Goal: Book appointment/travel/reservation

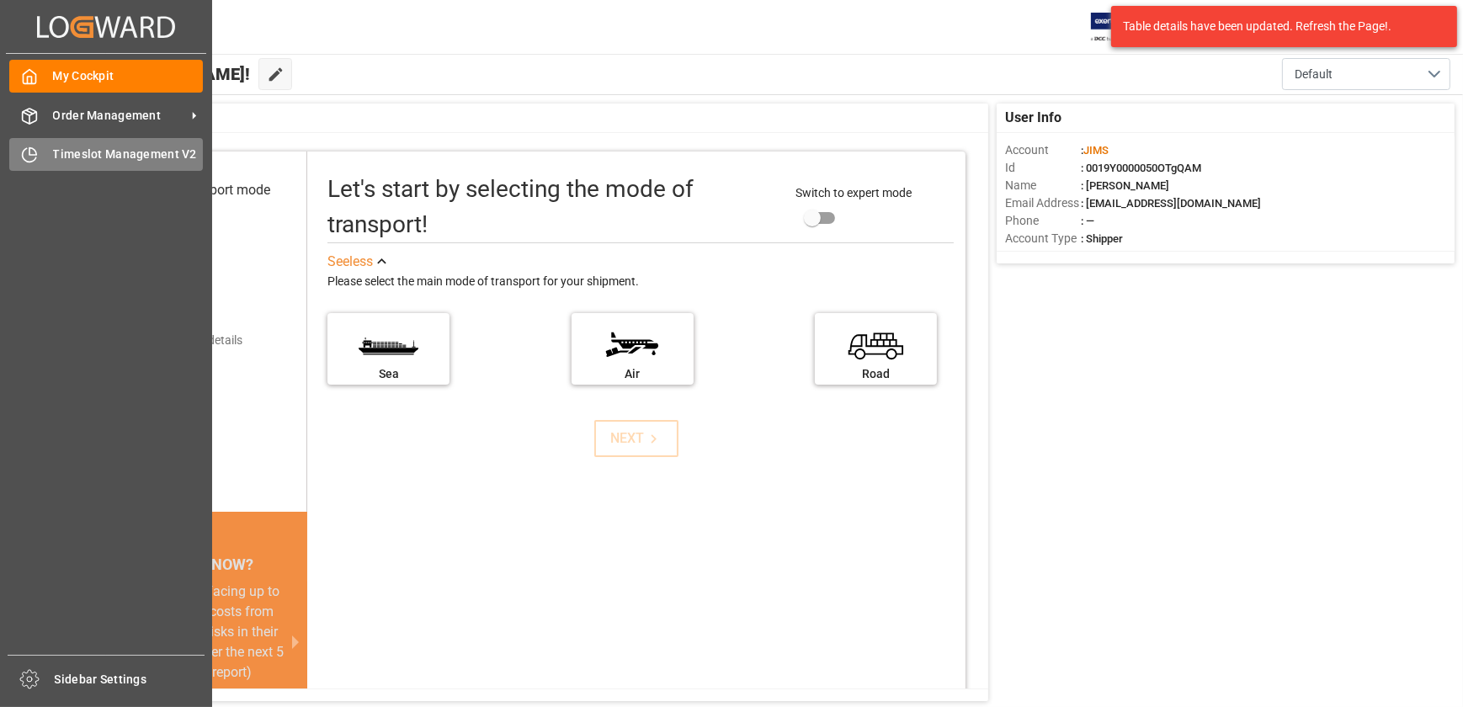
click at [27, 154] on icon at bounding box center [29, 154] width 17 height 17
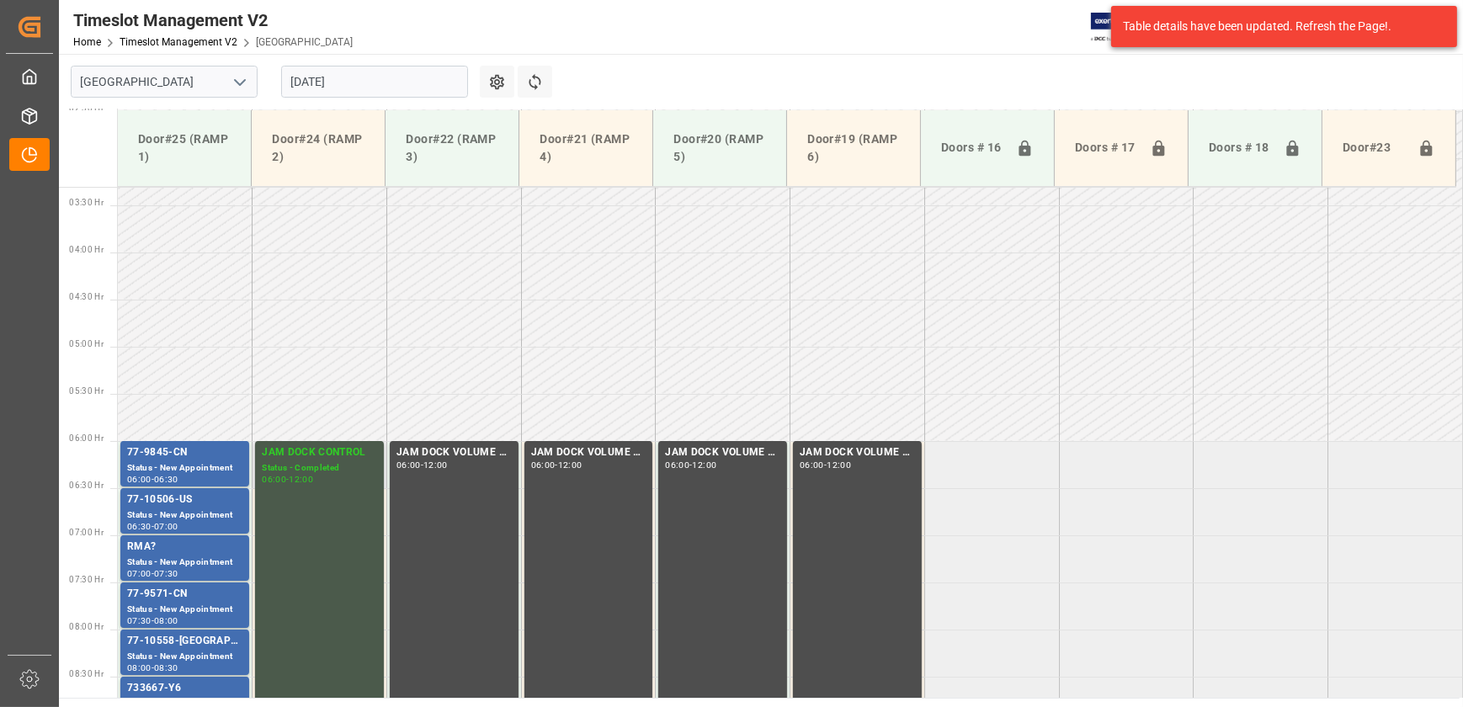
scroll to position [302, 0]
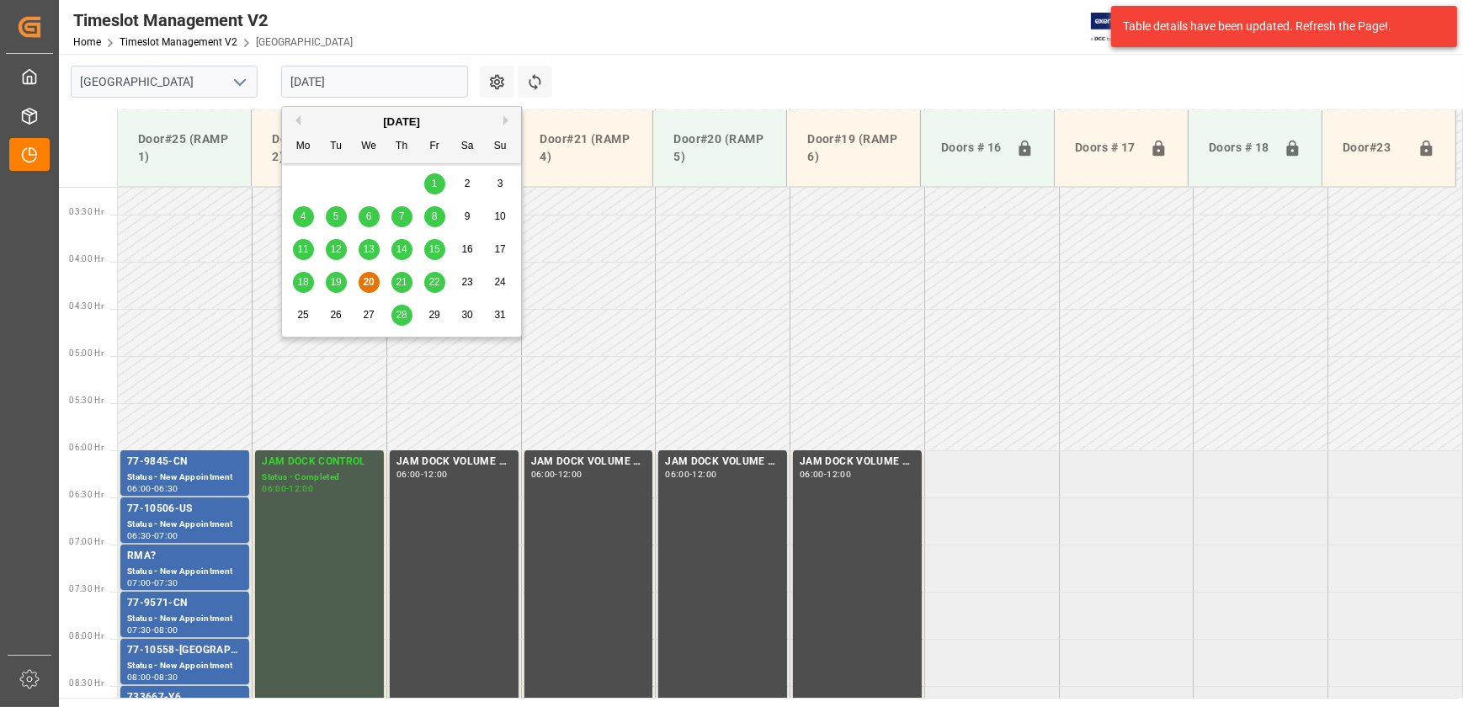
click at [361, 78] on input "[DATE]" at bounding box center [374, 82] width 187 height 32
click at [397, 280] on span "21" at bounding box center [401, 282] width 11 height 12
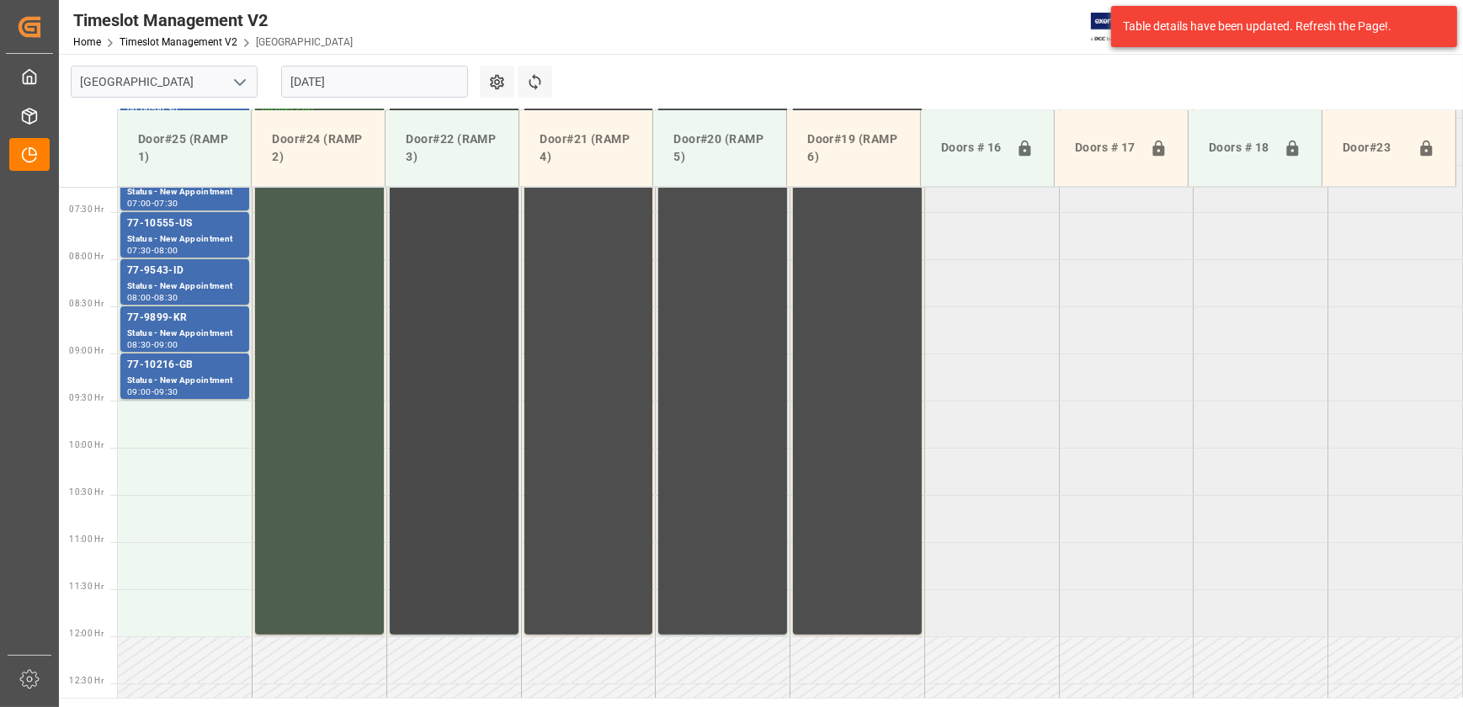
scroll to position [455, 0]
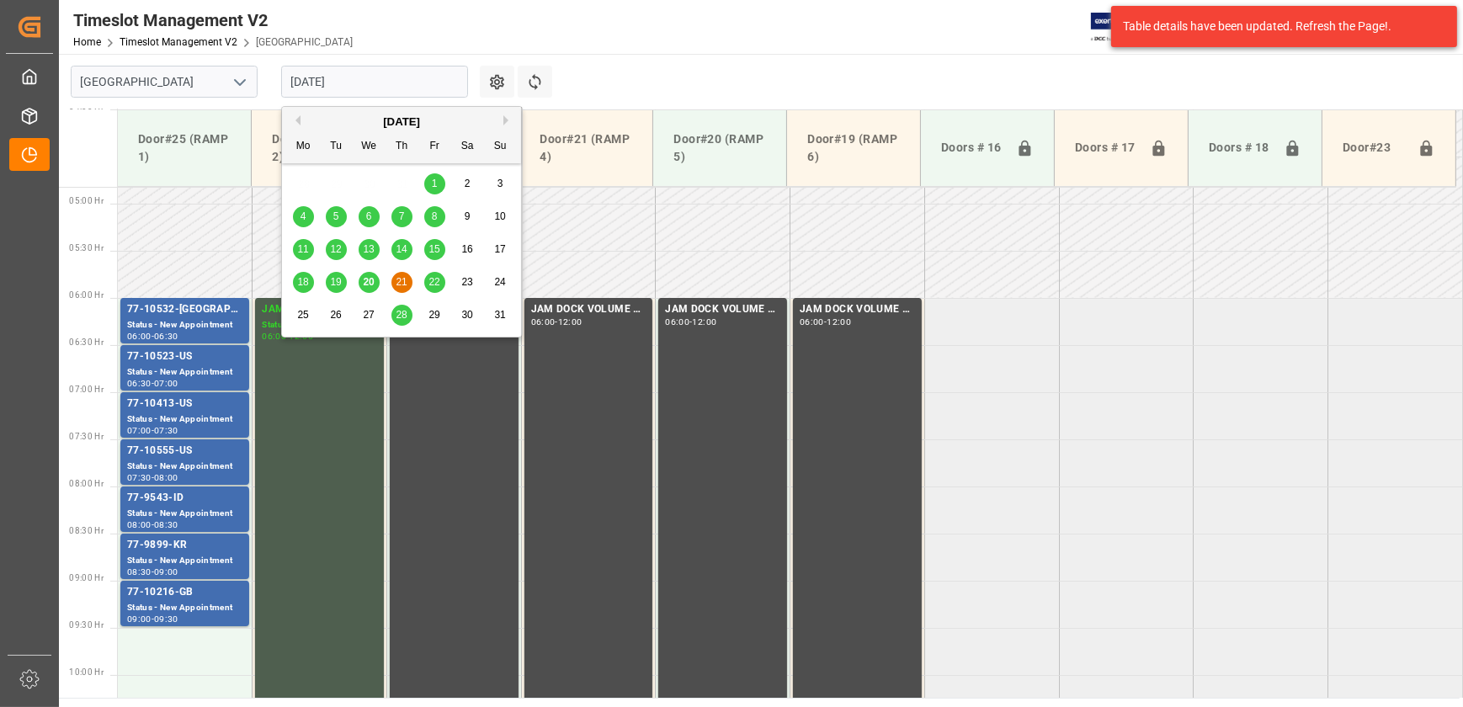
click at [392, 77] on input "[DATE]" at bounding box center [374, 82] width 187 height 32
click at [439, 284] on span "22" at bounding box center [434, 282] width 11 height 12
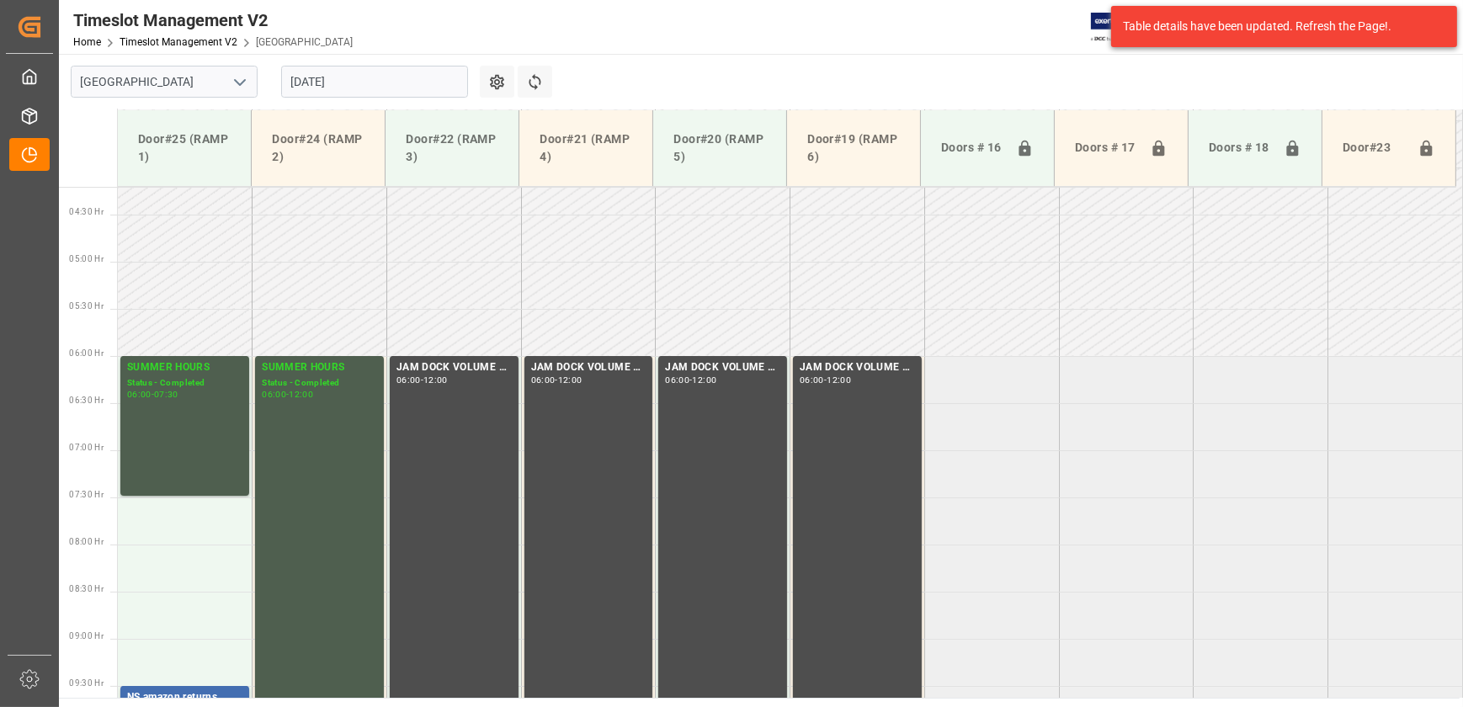
scroll to position [379, 0]
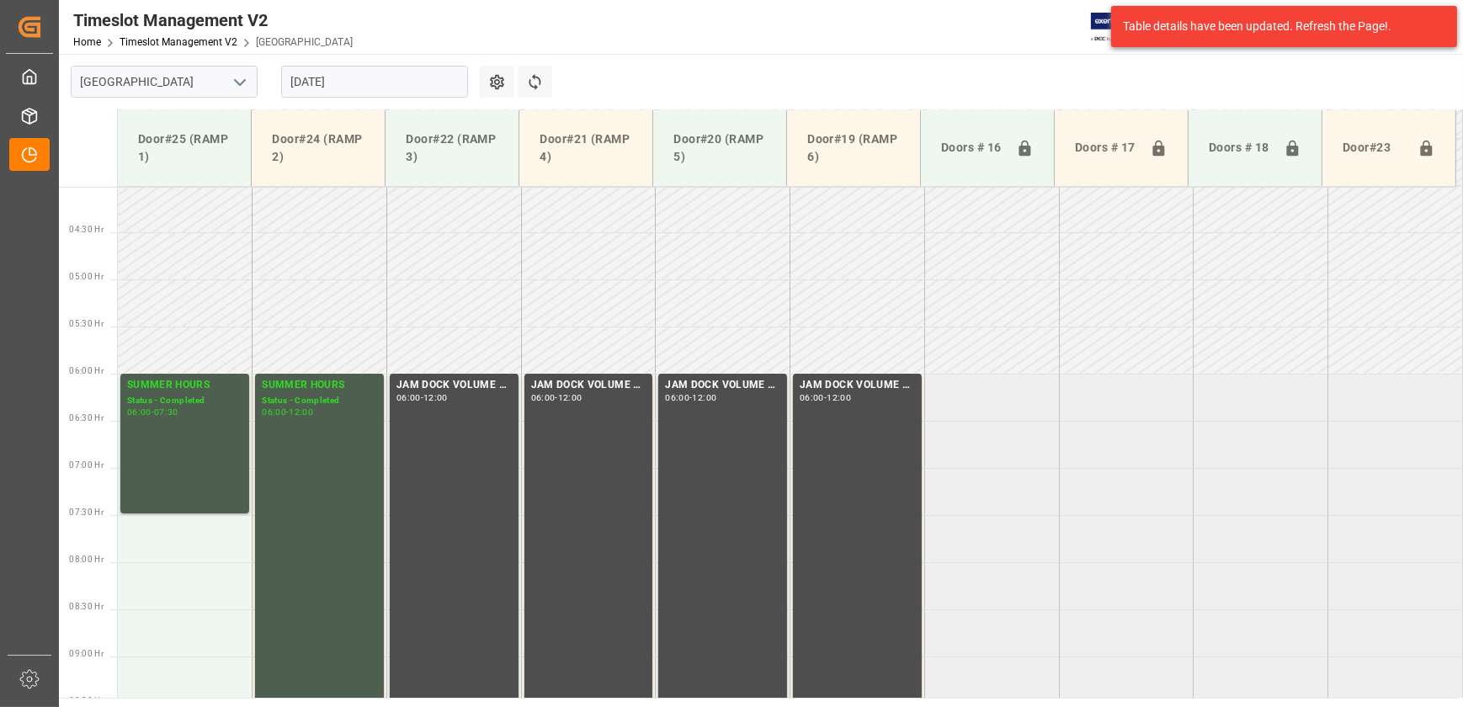
click at [376, 87] on input "[DATE]" at bounding box center [374, 82] width 187 height 32
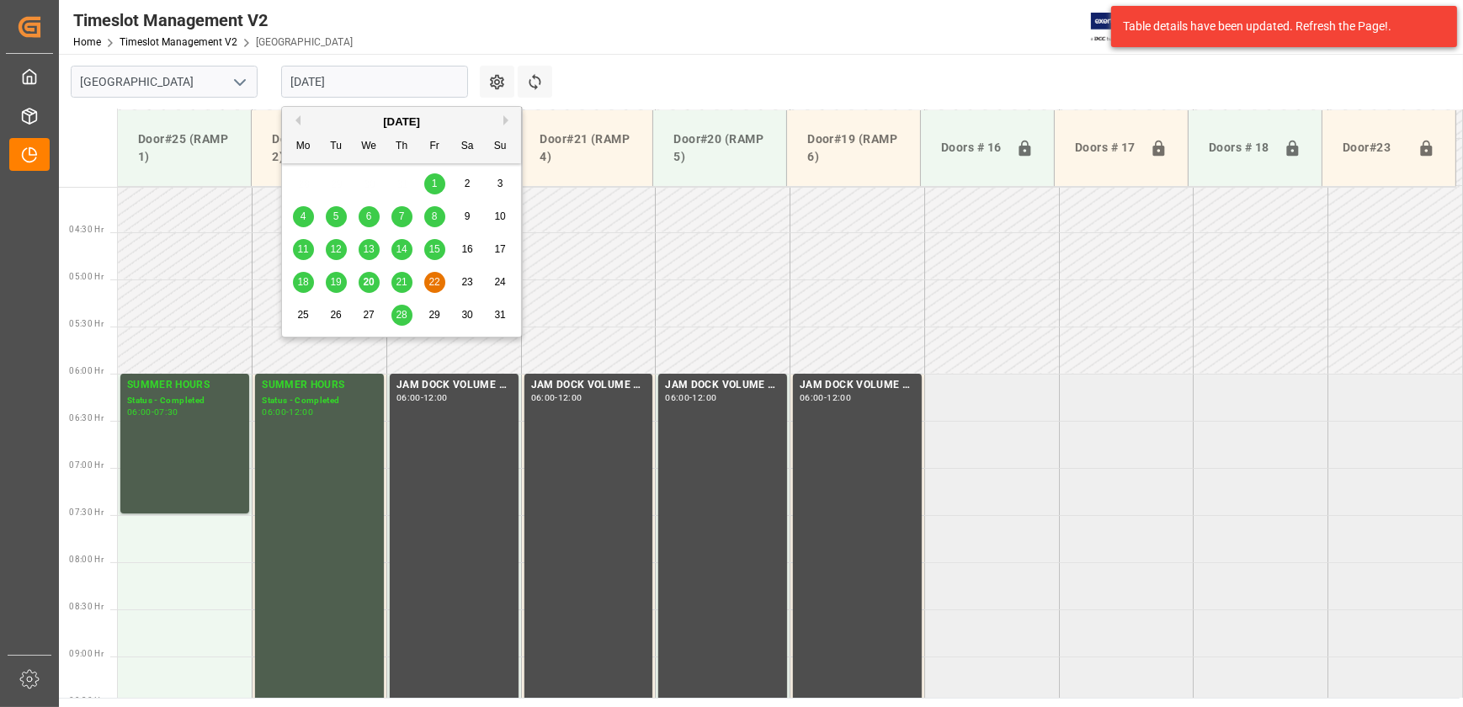
click at [333, 286] on span "19" at bounding box center [335, 282] width 11 height 12
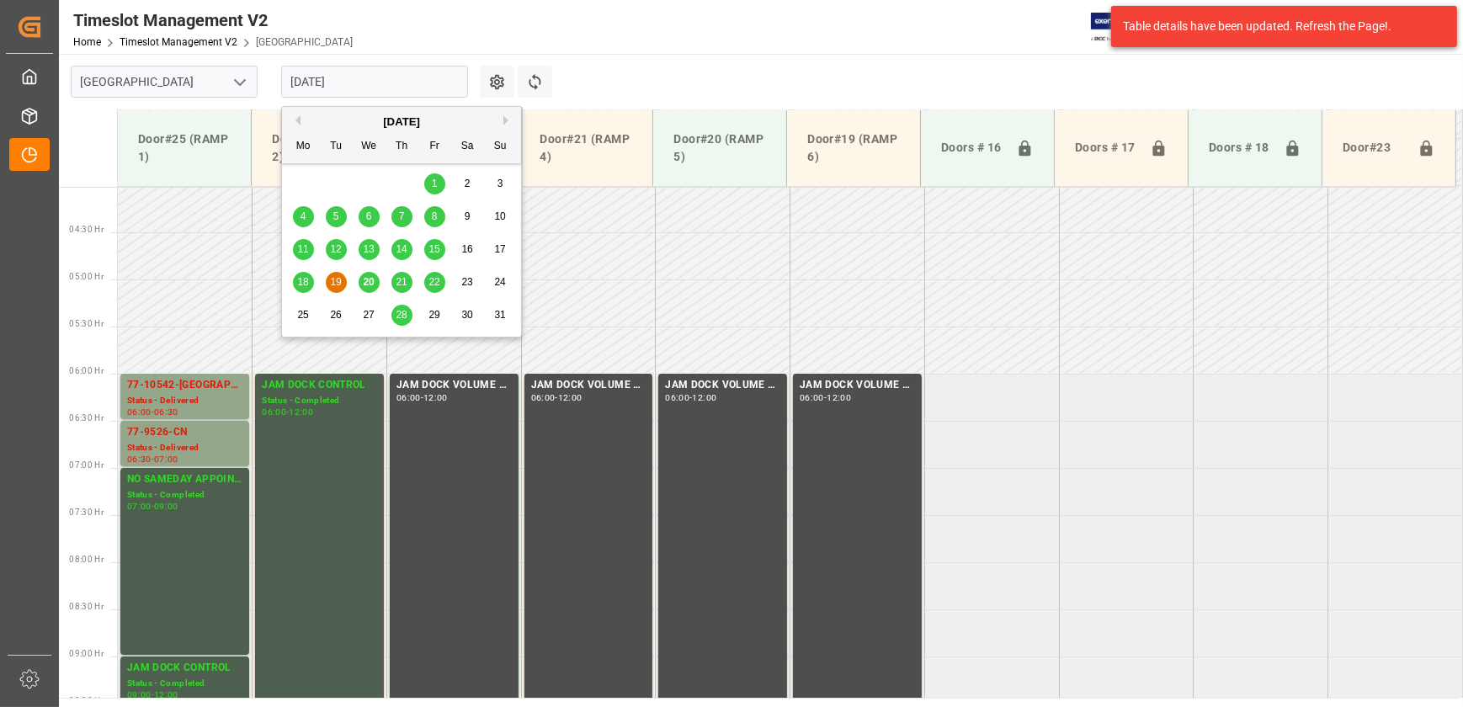
click at [362, 83] on input "[DATE]" at bounding box center [374, 82] width 187 height 32
